Goal: Check status: Check status

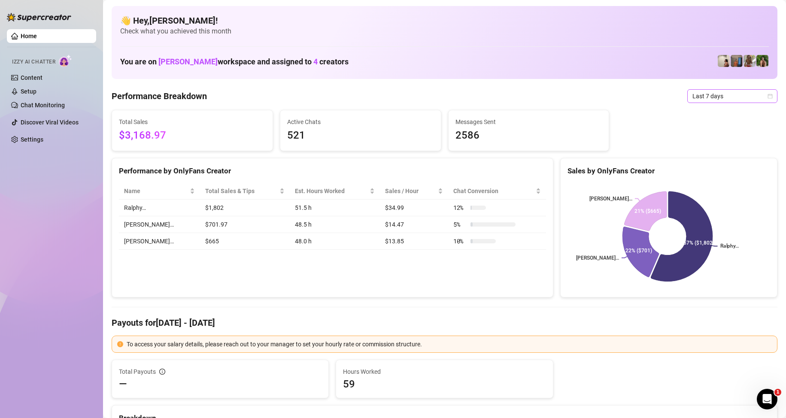
click at [715, 92] on span "Last 7 days" at bounding box center [732, 96] width 80 height 13
click at [712, 168] on div "Custom date" at bounding box center [725, 168] width 76 height 9
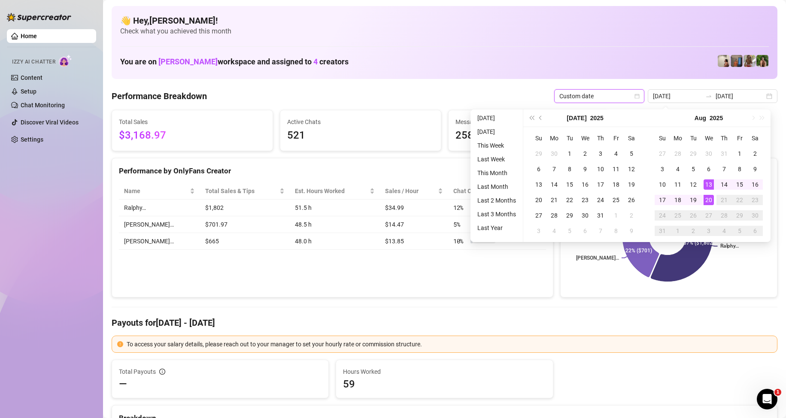
type input "[DATE]"
click at [711, 204] on div "20" at bounding box center [709, 200] width 10 height 10
type input "[DATE]"
